Goal: Information Seeking & Learning: Learn about a topic

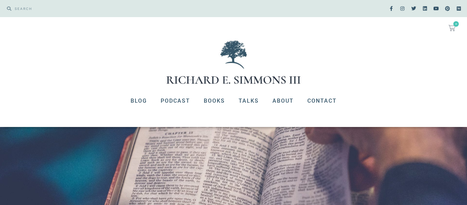
scroll to position [81, 0]
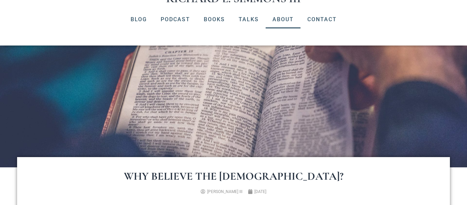
click at [287, 16] on link "About" at bounding box center [282, 20] width 35 height 18
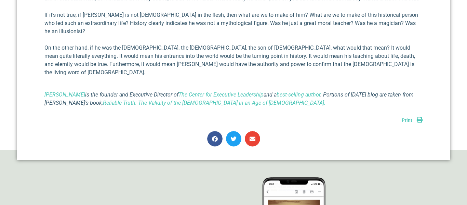
scroll to position [613, 0]
drag, startPoint x: 39, startPoint y: 35, endPoint x: 97, endPoint y: 31, distance: 57.5
copy link "Richard E Simmons III"
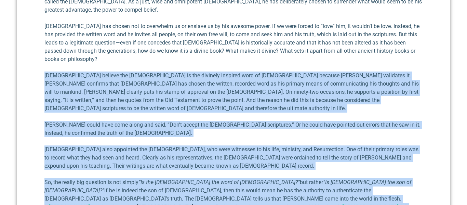
scroll to position [347, 0]
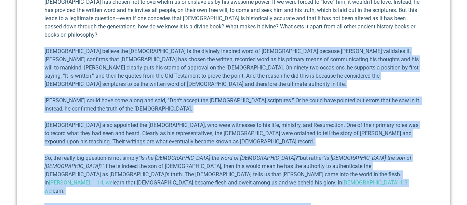
drag, startPoint x: 42, startPoint y: 153, endPoint x: 120, endPoint y: 175, distance: 81.1
click at [120, 175] on div "Why Believe the Bible? Richard E. Simmons III February 24, 2022 In last week’s …" at bounding box center [233, 158] width 432 height 535
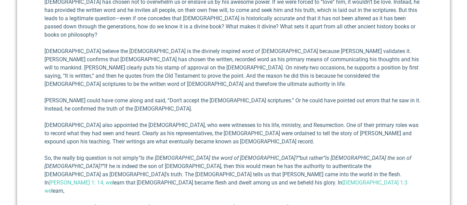
click at [160, 172] on div "In last week’s message I addressed the issue of biblical authority, which I bel…" at bounding box center [233, 157] width 378 height 432
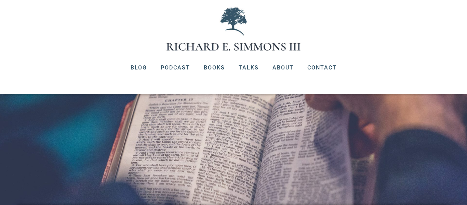
scroll to position [0, 0]
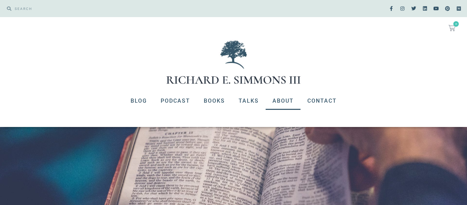
click at [276, 102] on link "About" at bounding box center [282, 101] width 35 height 18
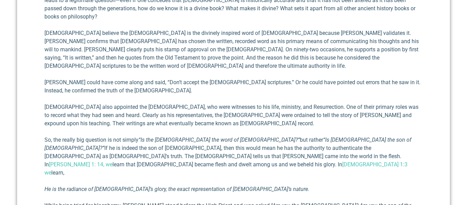
scroll to position [355, 0]
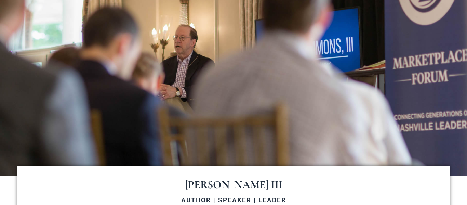
scroll to position [49, 0]
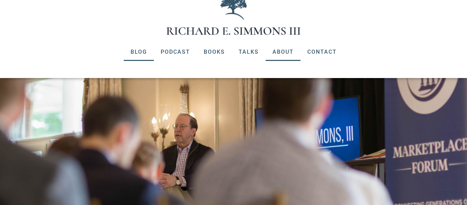
click at [137, 54] on link "Blog" at bounding box center [139, 52] width 30 height 18
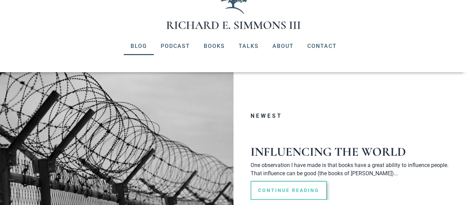
scroll to position [57, 0]
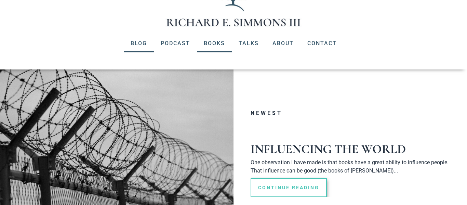
click at [218, 47] on link "Books" at bounding box center [214, 43] width 35 height 18
